Goal: Use online tool/utility: Utilize a website feature to perform a specific function

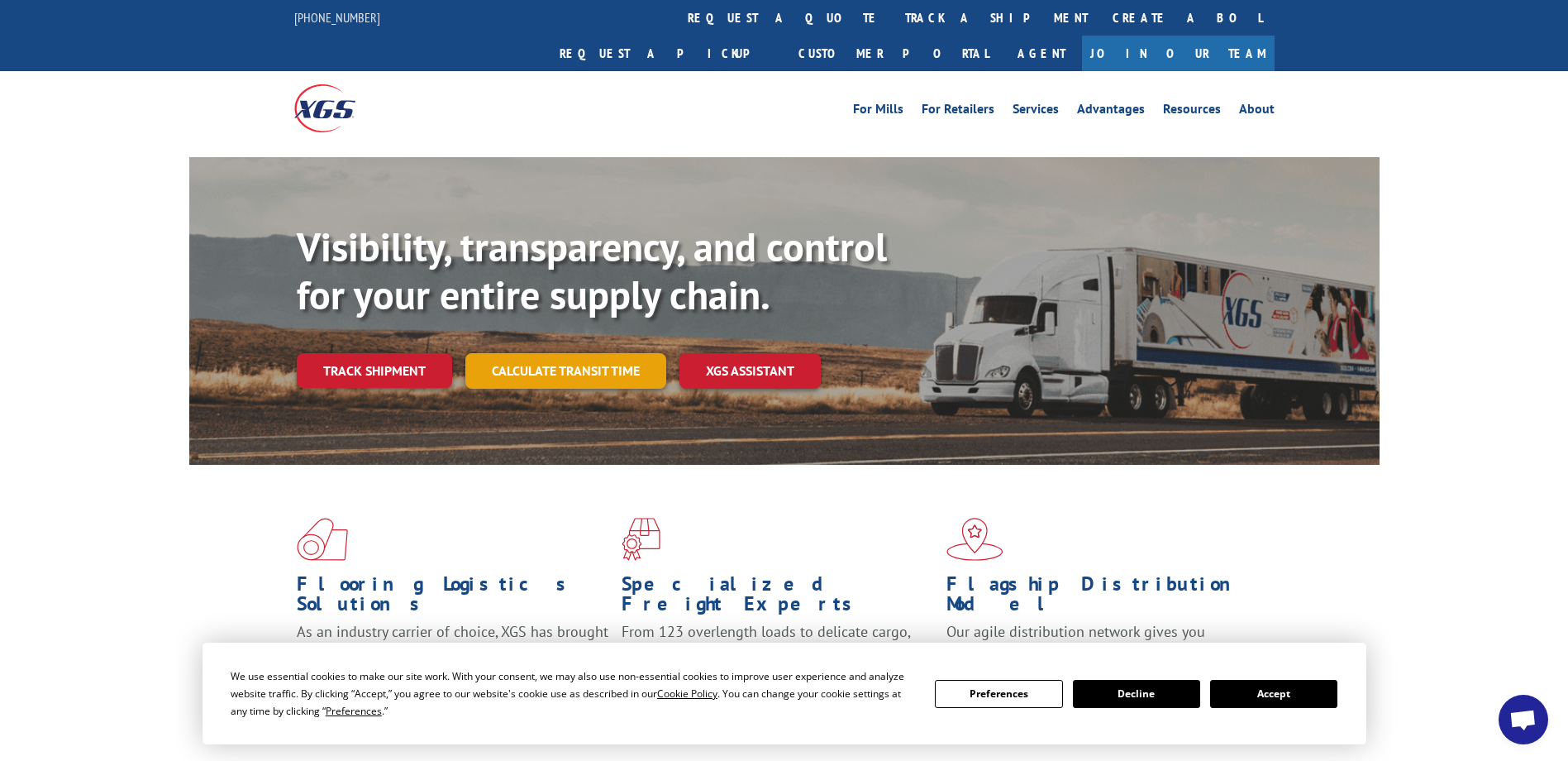
click at [599, 353] on link "Calculate transit time" at bounding box center [565, 371] width 201 height 35
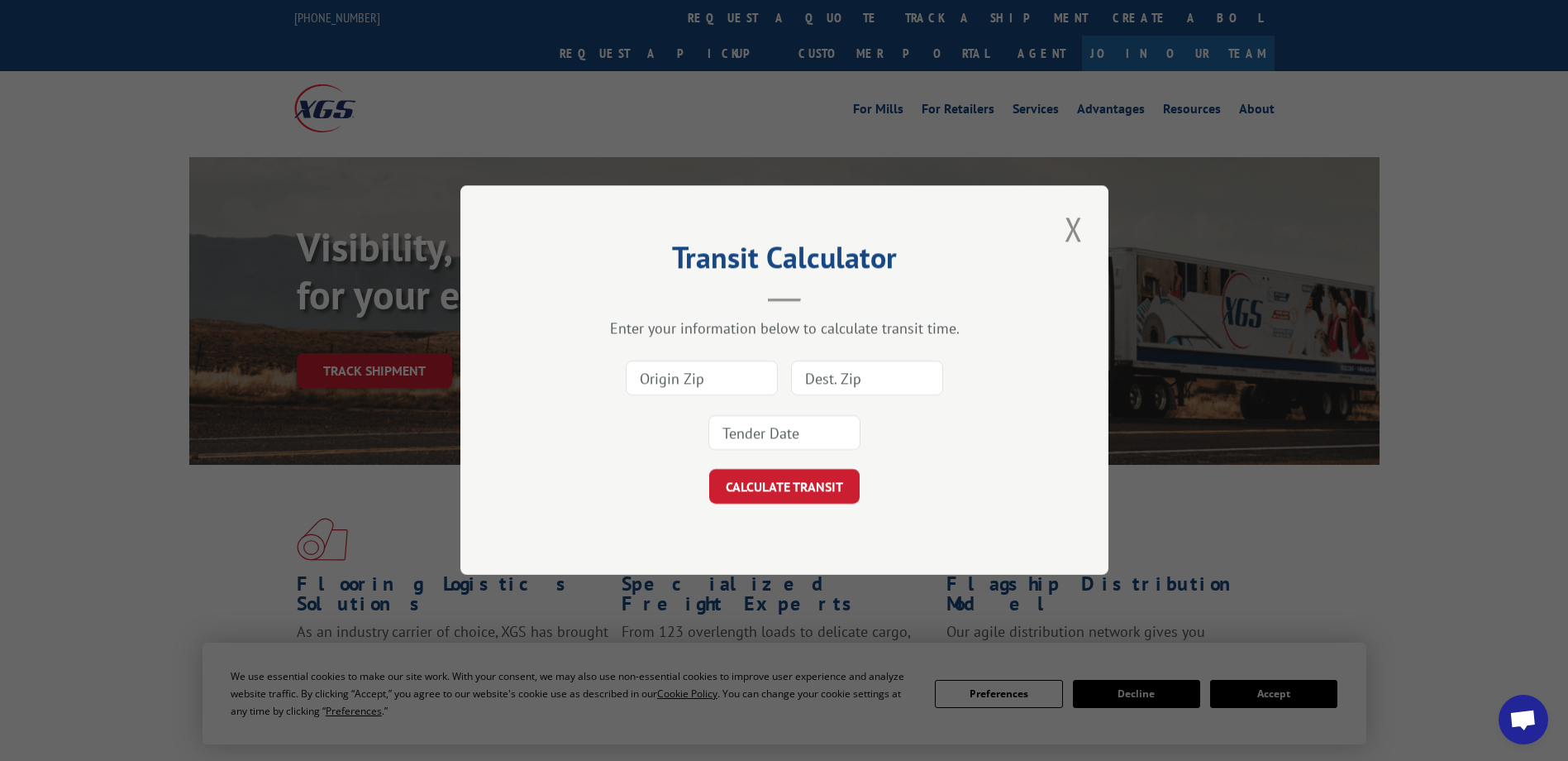
click at [719, 369] on input at bounding box center [701, 379] width 152 height 35
type input "30701"
click at [833, 338] on div "Enter your information below to calculate transit time. 30701 CALCULATE TRANSIT" at bounding box center [784, 411] width 483 height 185
drag, startPoint x: 833, startPoint y: 338, endPoint x: 770, endPoint y: 423, distance: 105.8
click at [770, 423] on input at bounding box center [784, 433] width 152 height 35
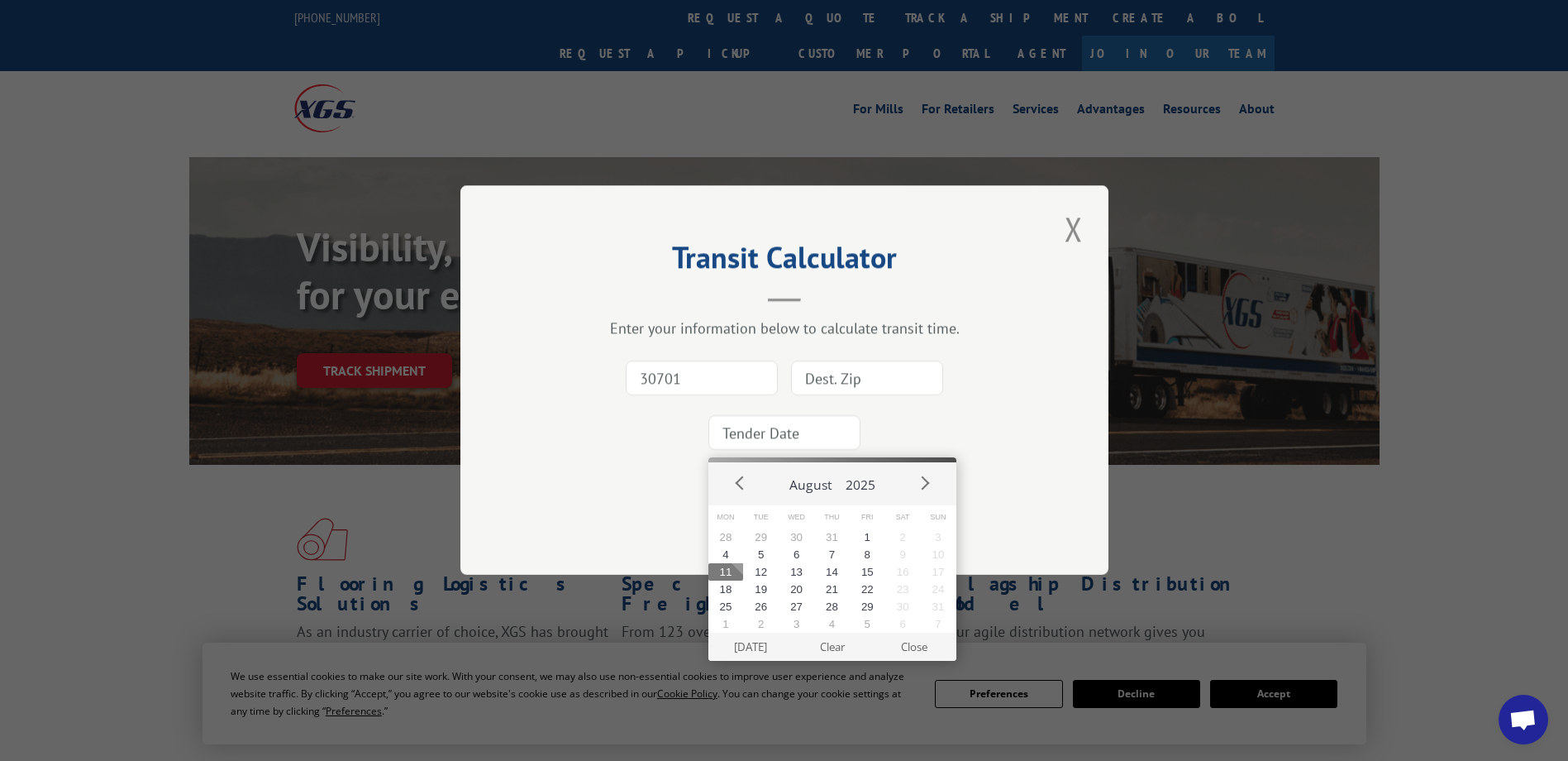
drag, startPoint x: 929, startPoint y: 379, endPoint x: 942, endPoint y: 384, distance: 13.9
click at [932, 380] on input at bounding box center [867, 379] width 152 height 35
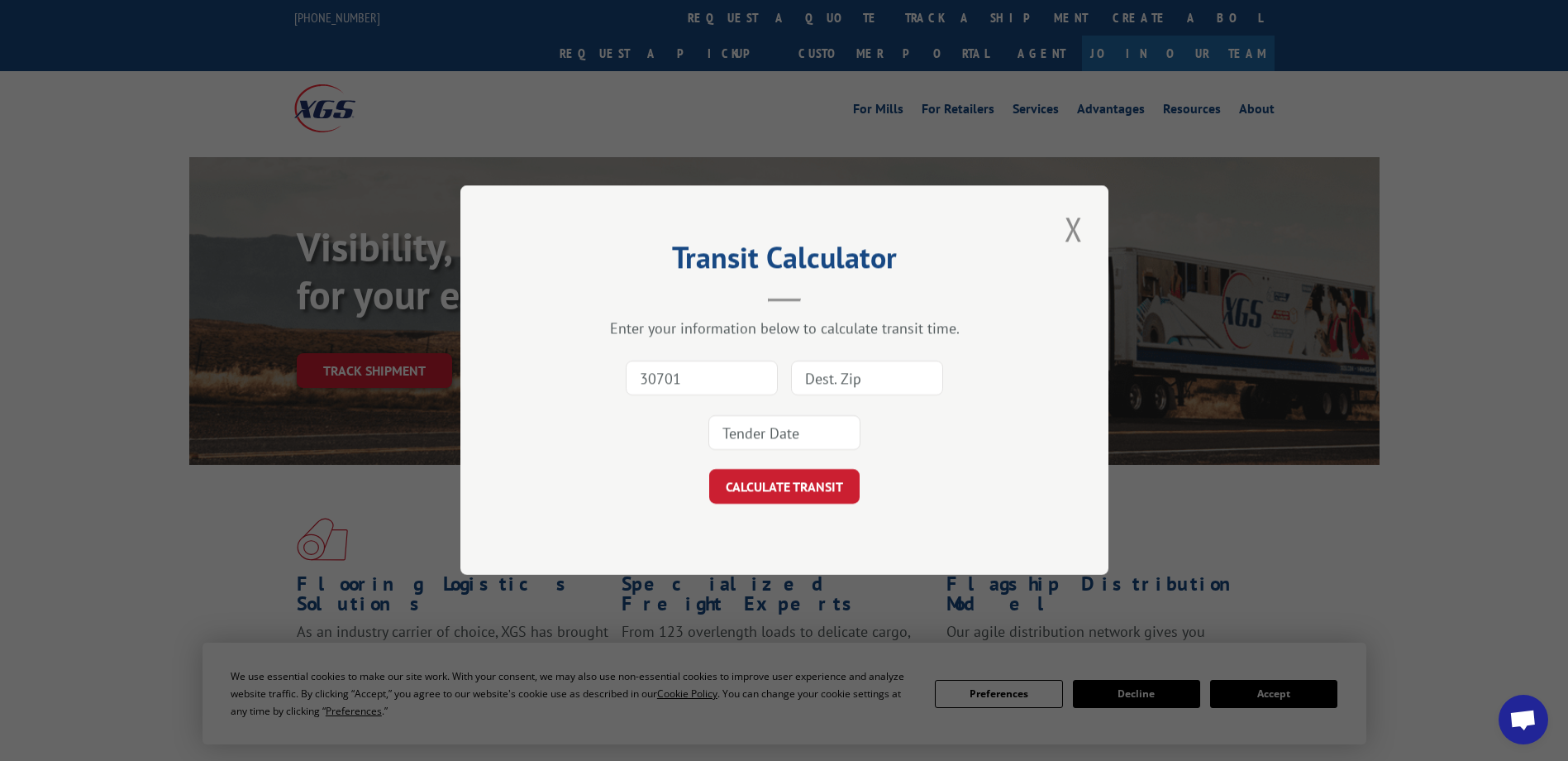
click at [739, 426] on input at bounding box center [784, 433] width 152 height 35
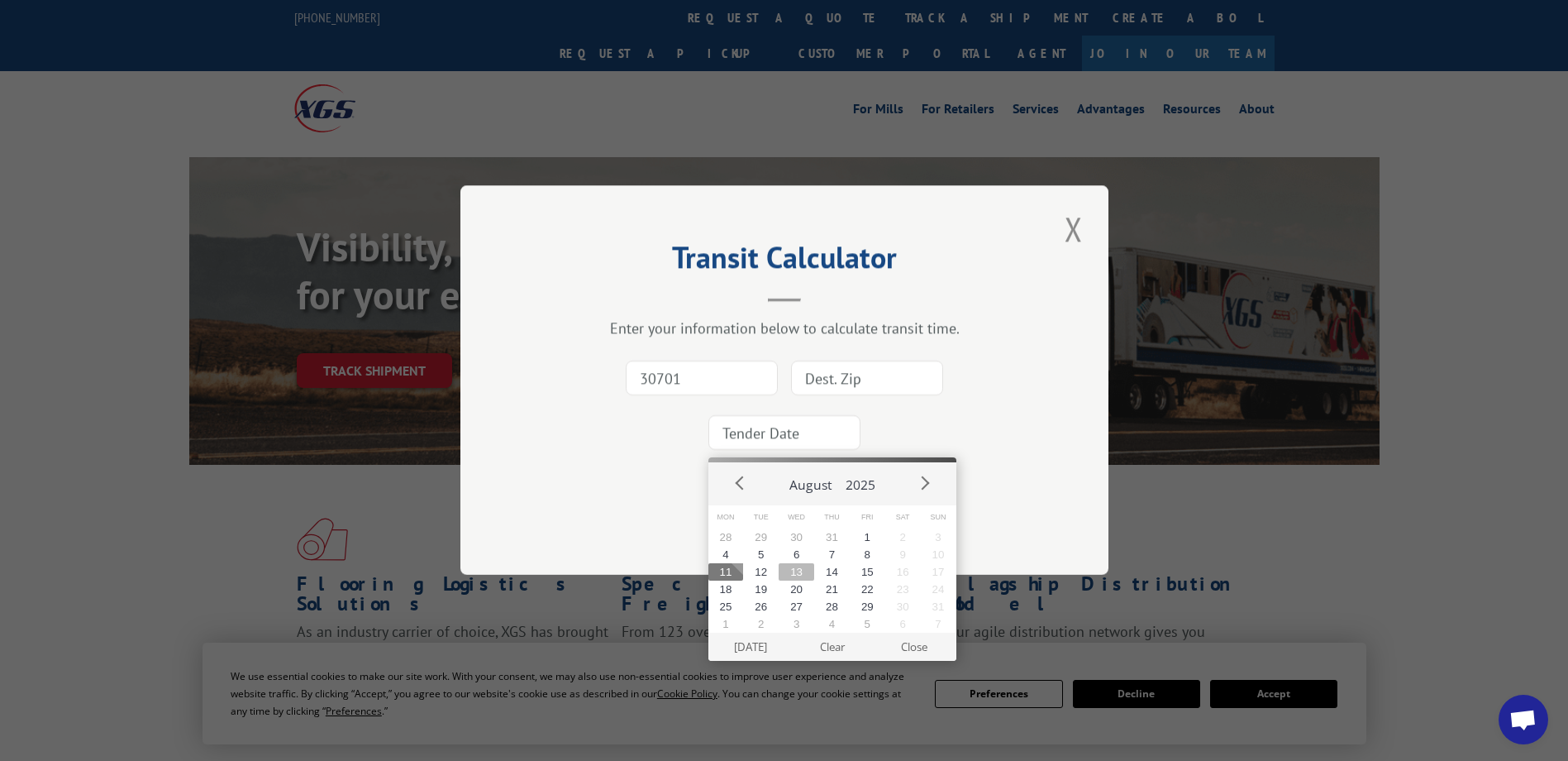
click at [802, 574] on button "13" at bounding box center [796, 572] width 35 height 17
type input "[DATE]"
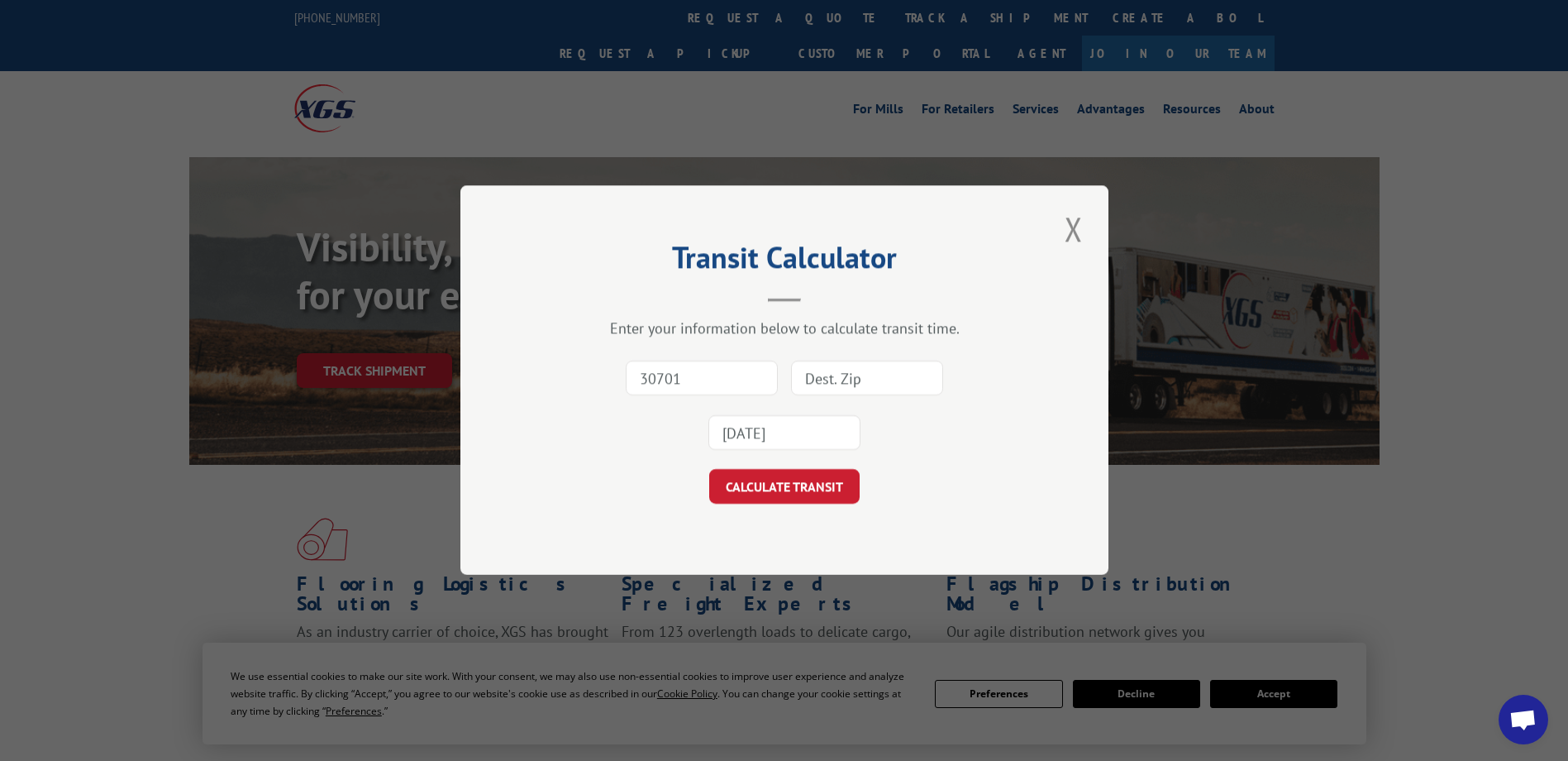
click at [851, 380] on input at bounding box center [867, 379] width 152 height 35
type input "90058"
click at [709, 470] on button "CALCULATE TRANSIT" at bounding box center [784, 487] width 150 height 35
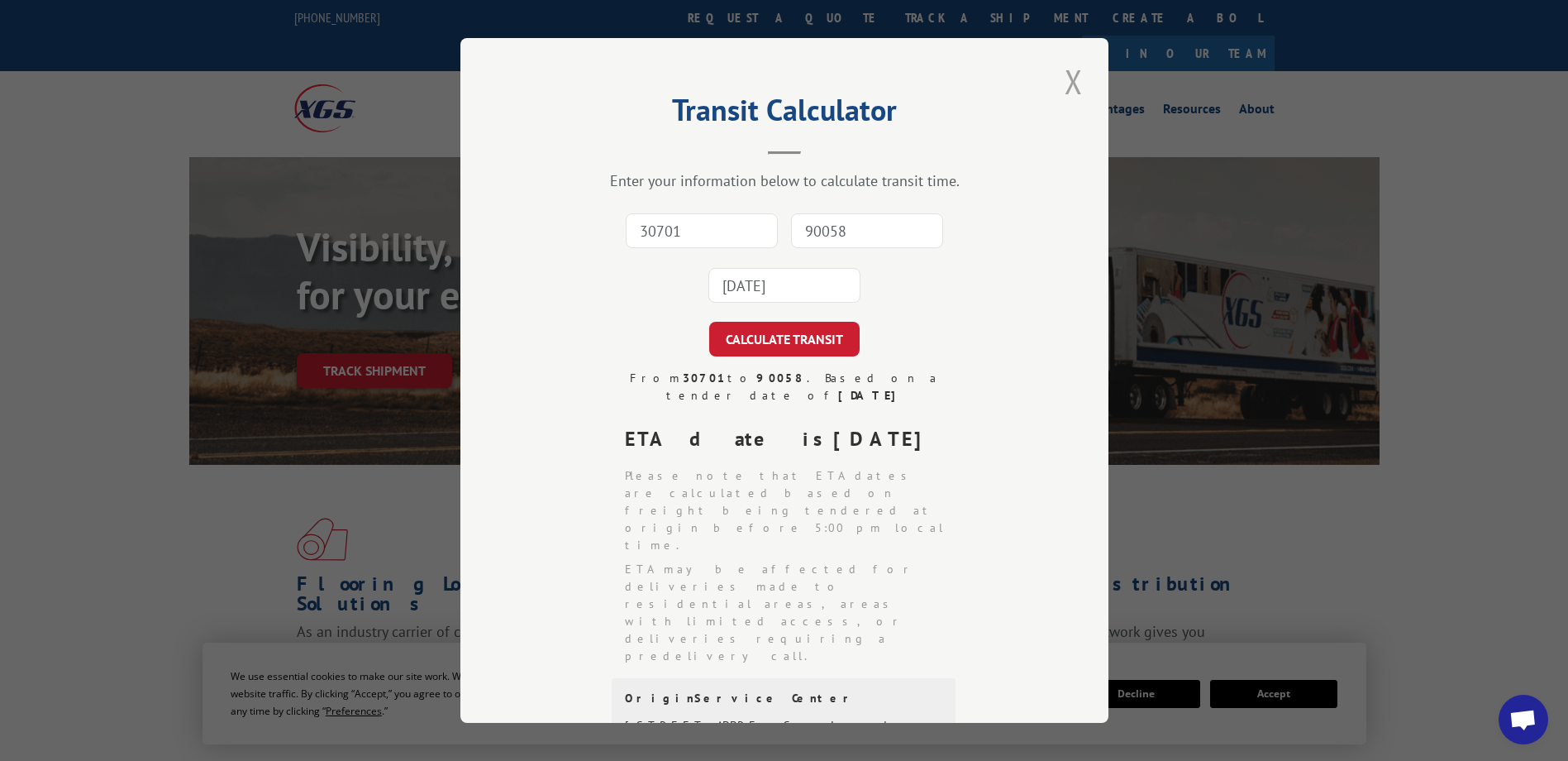
click at [1071, 75] on button "Close modal" at bounding box center [1073, 81] width 28 height 45
